Goal: Register for event/course

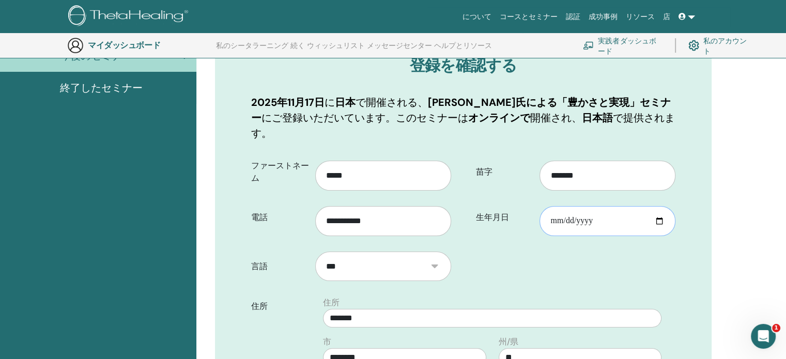
click at [661, 207] on input "生年月日" at bounding box center [607, 221] width 136 height 30
click at [559, 207] on input "生年月日" at bounding box center [607, 221] width 136 height 30
click at [658, 208] on input "生年月日" at bounding box center [607, 221] width 136 height 30
click at [577, 208] on input "生年月日" at bounding box center [607, 221] width 136 height 30
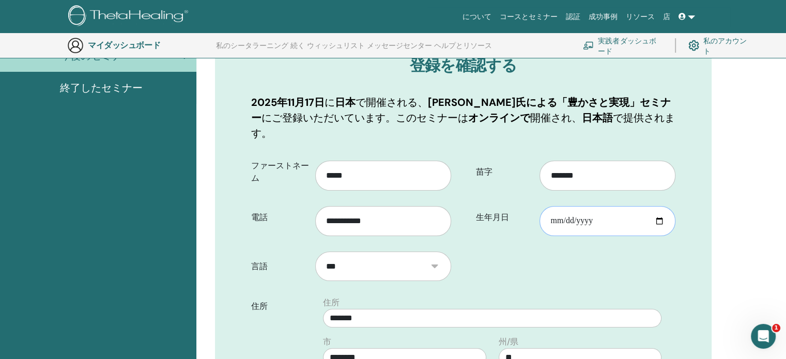
click at [658, 206] on input "生年月日" at bounding box center [607, 221] width 136 height 30
type input "**********"
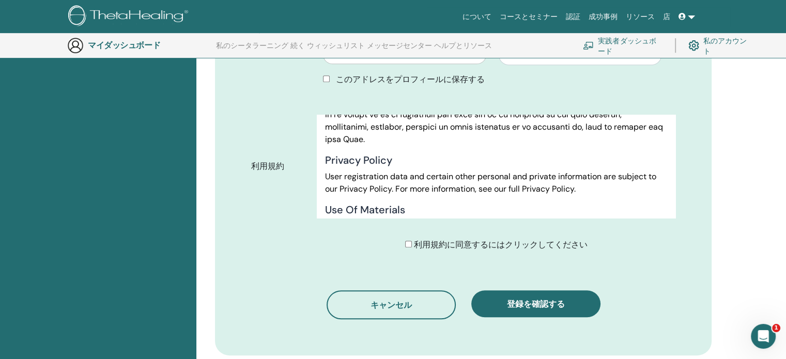
scroll to position [541, 0]
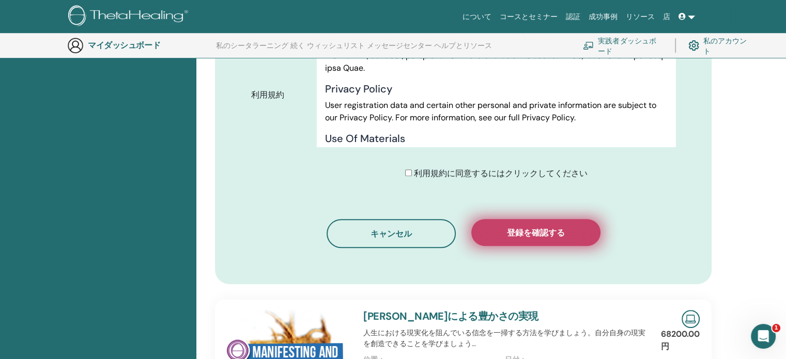
click at [525, 227] on font "登録を確認する" at bounding box center [536, 232] width 58 height 11
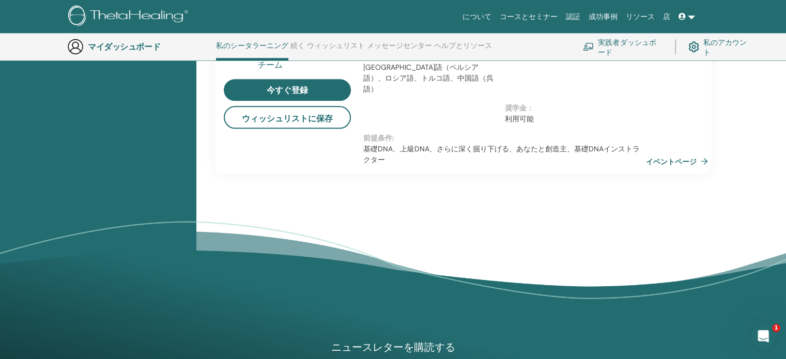
scroll to position [1319, 0]
